Goal: Navigation & Orientation: Find specific page/section

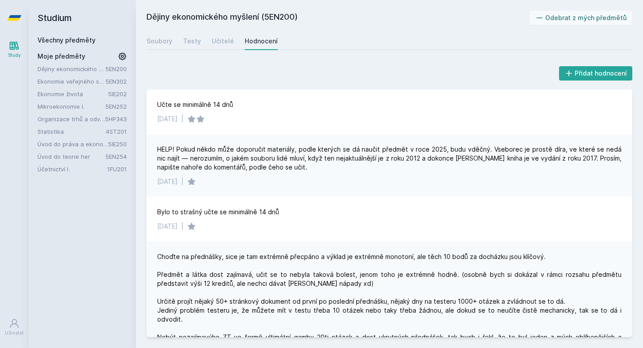
click at [121, 70] on link "5EN200" at bounding box center [115, 68] width 21 height 7
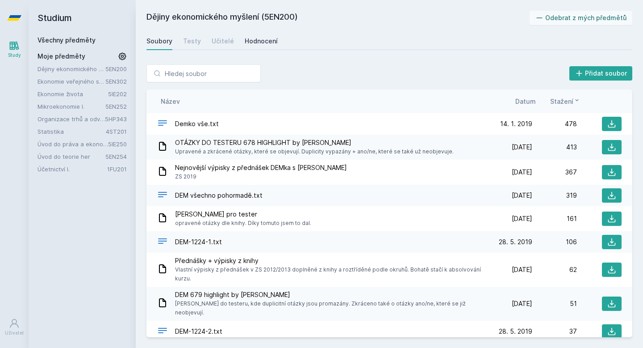
click at [264, 35] on link "Hodnocení" at bounding box center [261, 41] width 33 height 18
click at [266, 37] on div "Hodnocení" at bounding box center [261, 41] width 33 height 9
